Goal: Task Accomplishment & Management: Use online tool/utility

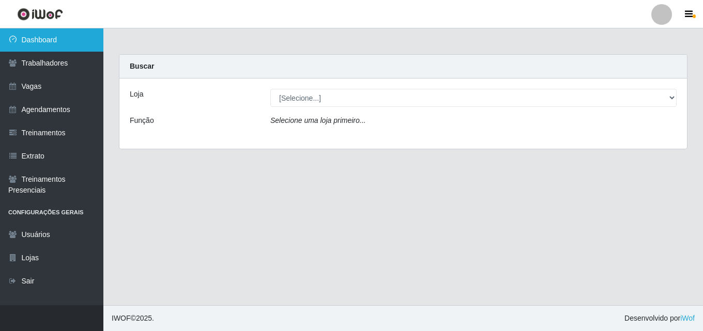
click at [64, 38] on link "Dashboard" at bounding box center [51, 39] width 103 height 23
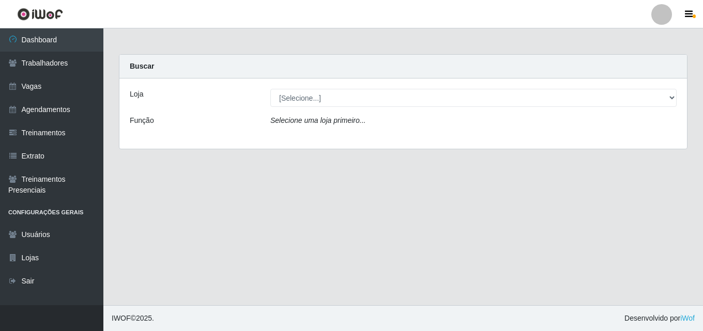
click at [140, 99] on label "Loja" at bounding box center [136, 94] width 13 height 11
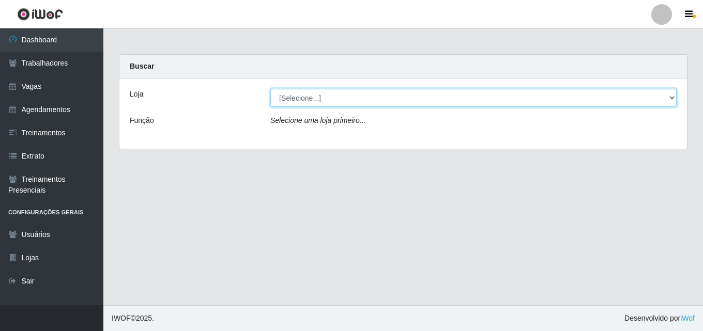
click at [270, 99] on select "[Selecione...] Chinatown Sushimi - [GEOGRAPHIC_DATA]" at bounding box center [473, 98] width 406 height 18
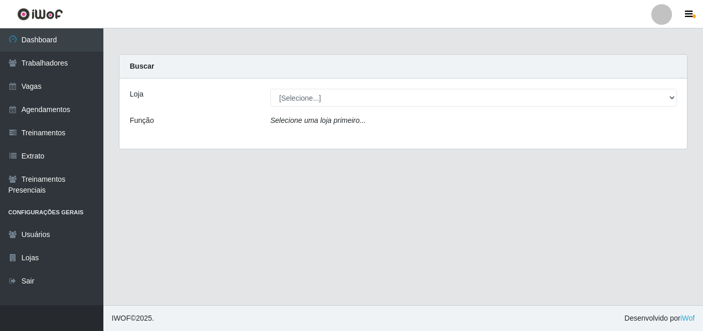
click at [286, 121] on icon "Selecione uma loja primeiro..." at bounding box center [317, 120] width 95 height 8
click at [292, 121] on icon "Selecione uma loja primeiro..." at bounding box center [317, 120] width 95 height 8
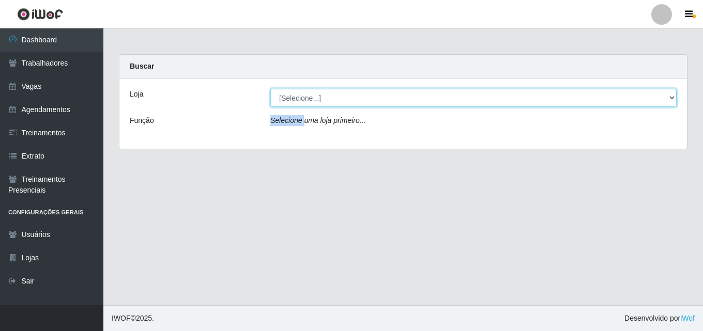
click at [295, 98] on select "[Selecione...] Chinatown Sushimi - [GEOGRAPHIC_DATA]" at bounding box center [473, 98] width 406 height 18
select select "357"
click at [270, 89] on select "[Selecione...] Chinatown Sushimi - [GEOGRAPHIC_DATA]" at bounding box center [473, 98] width 406 height 18
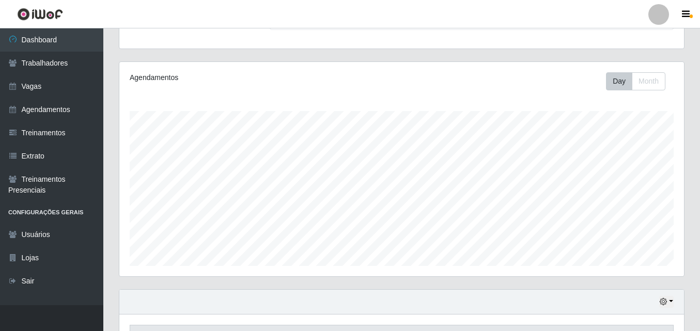
scroll to position [171, 0]
